Goal: Task Accomplishment & Management: Manage account settings

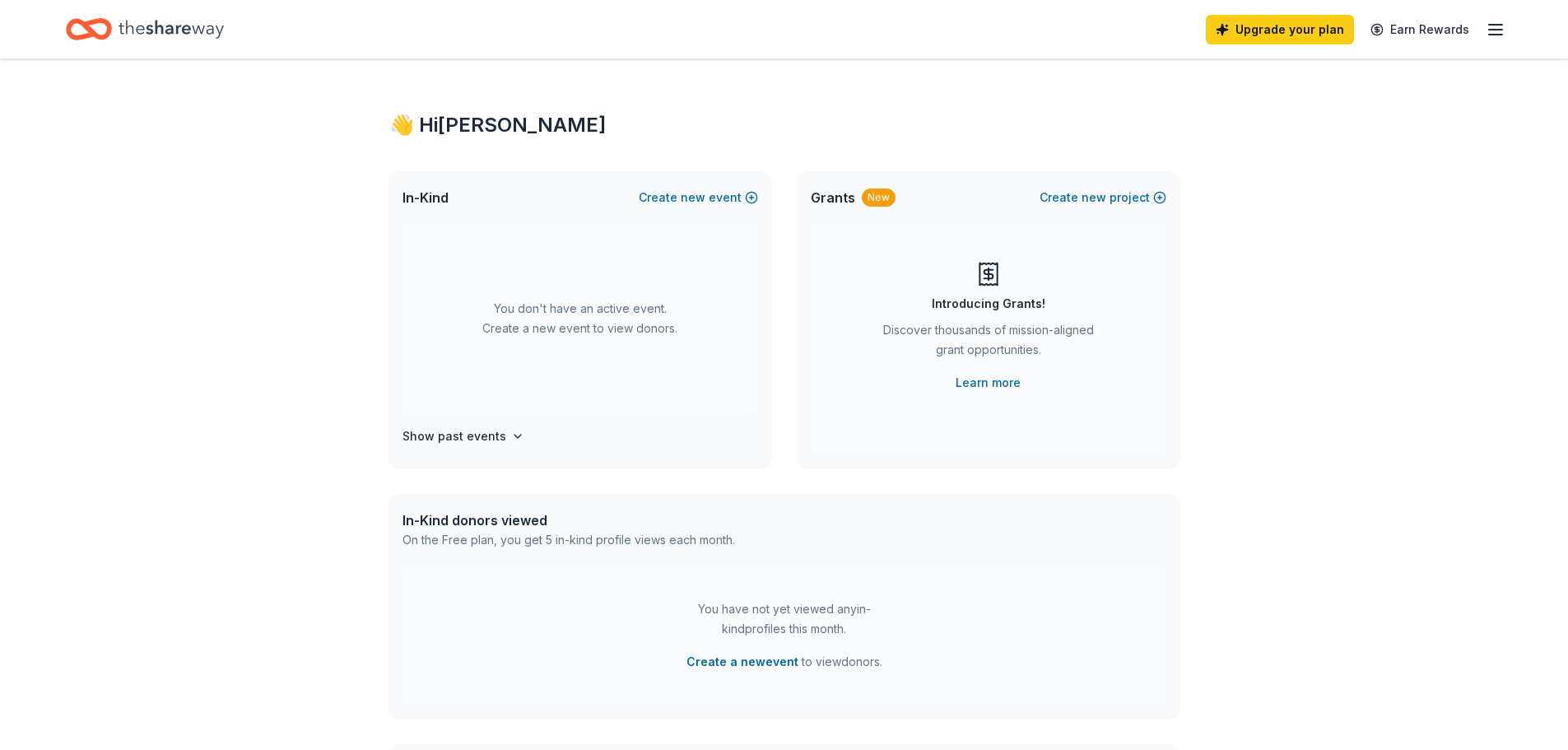
click at [1504, 29] on icon "button" at bounding box center [1496, 29] width 19 height 19
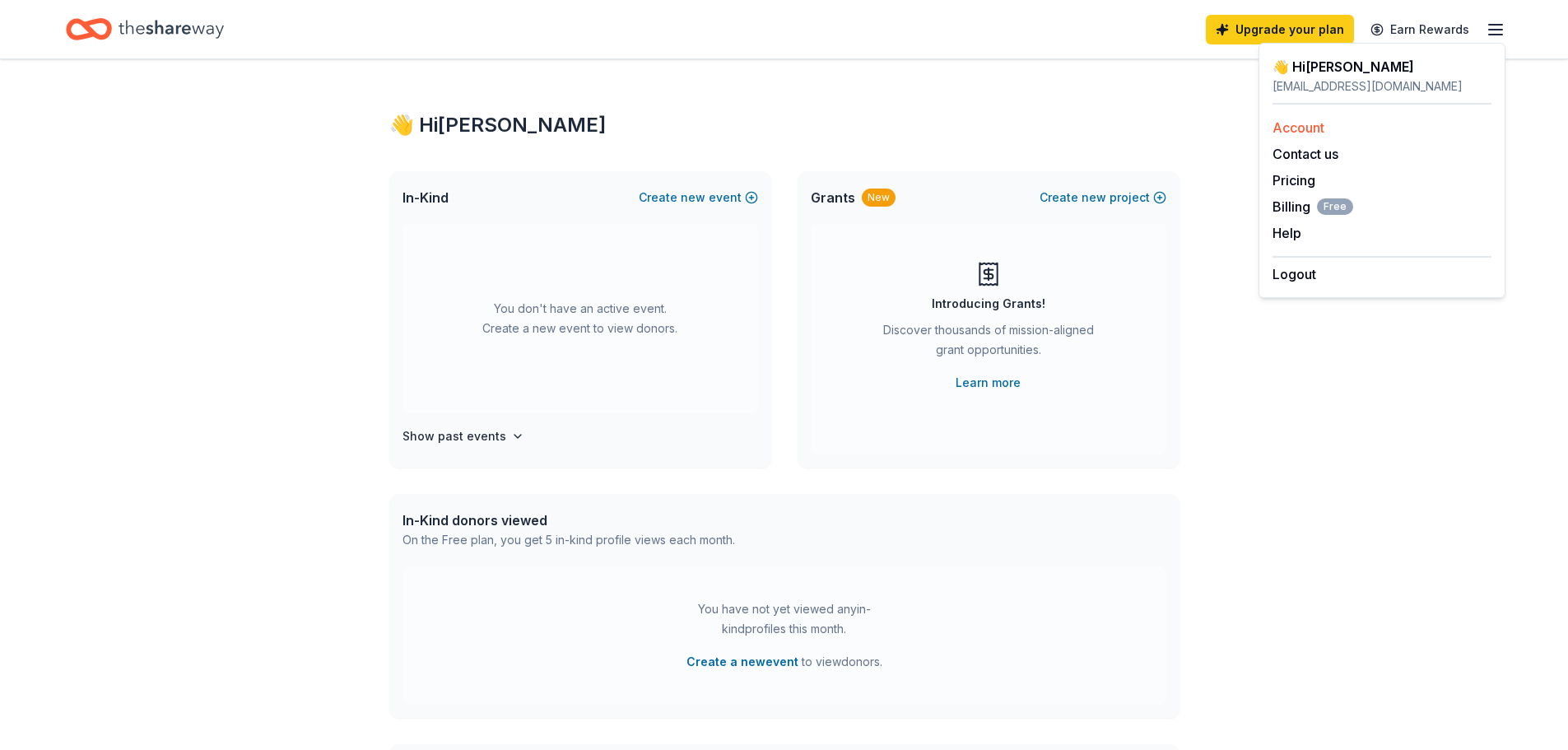
click at [1317, 128] on link "Account" at bounding box center [1298, 127] width 52 height 17
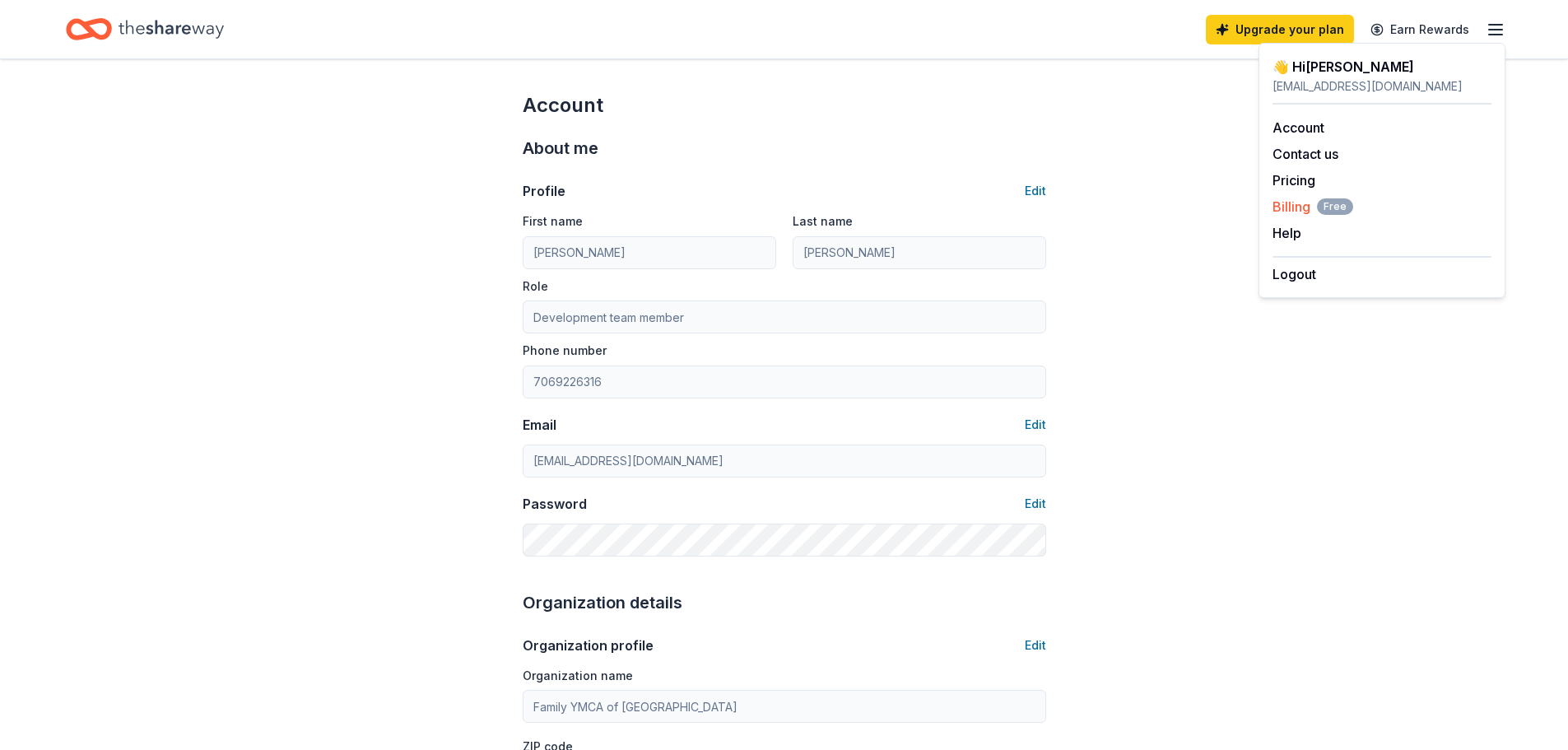
click at [1295, 201] on span "Billing Free" at bounding box center [1312, 206] width 80 height 19
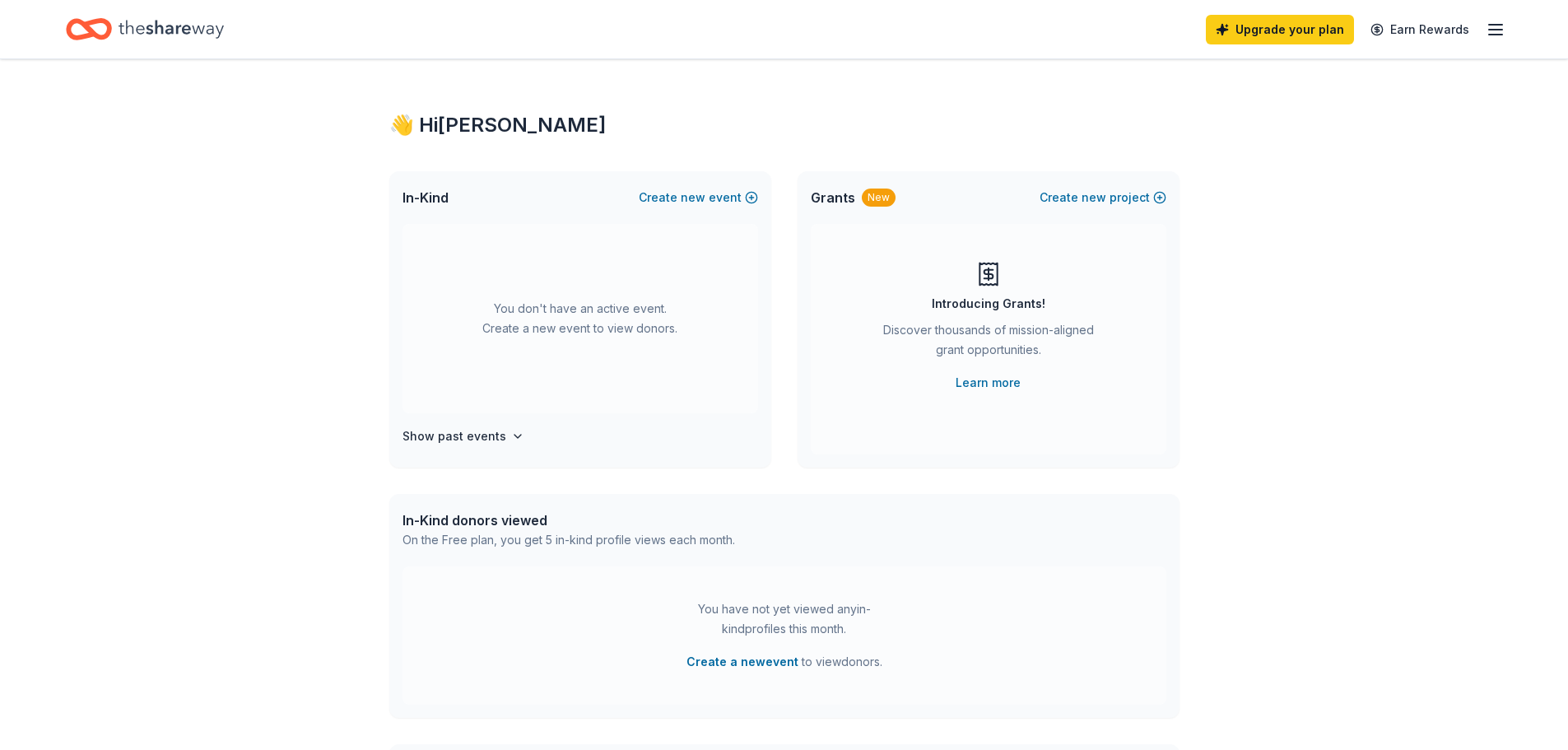
click at [1488, 38] on icon "button" at bounding box center [1496, 29] width 19 height 19
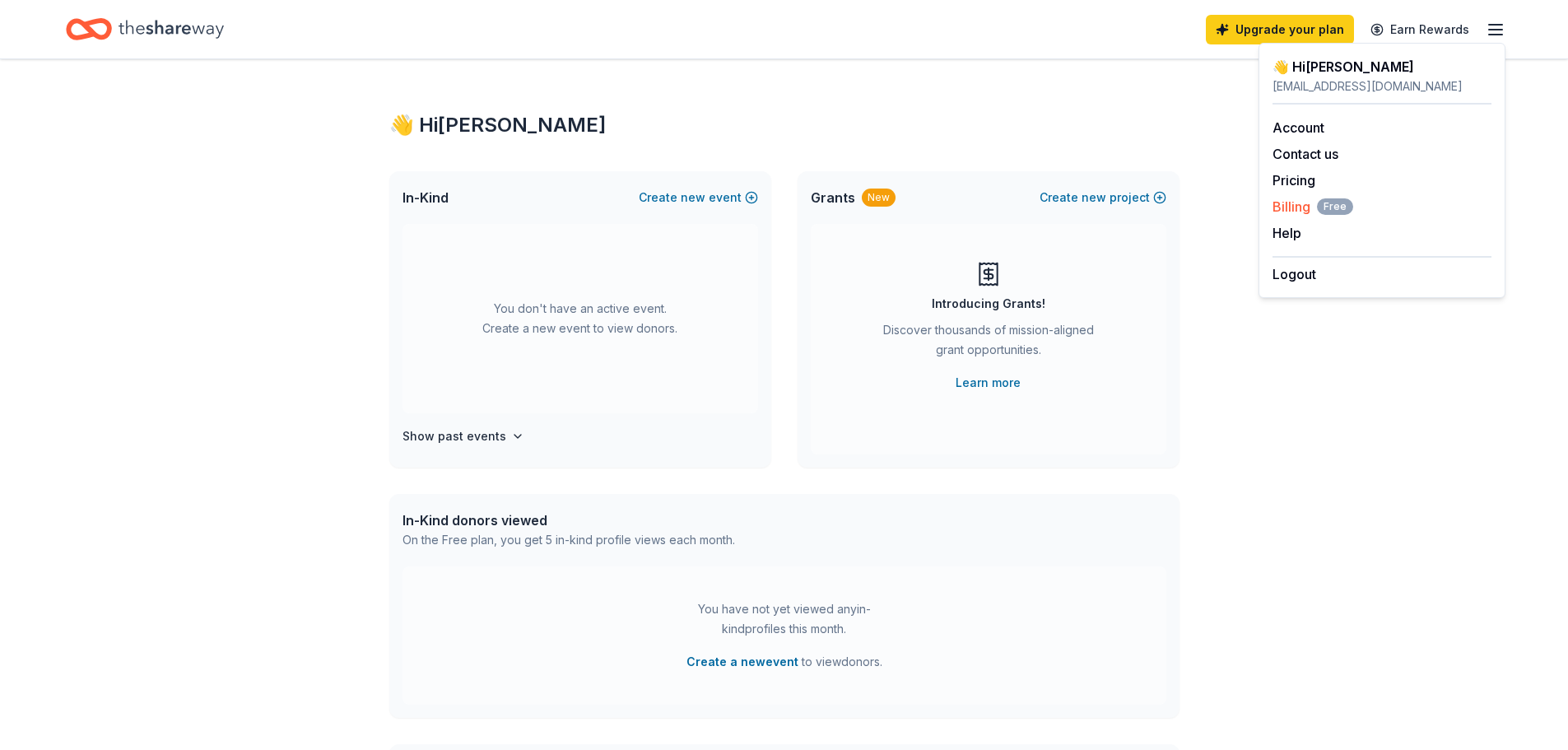
click at [1282, 198] on span "Billing Free" at bounding box center [1312, 206] width 80 height 19
